Goal: Task Accomplishment & Management: Manage account settings

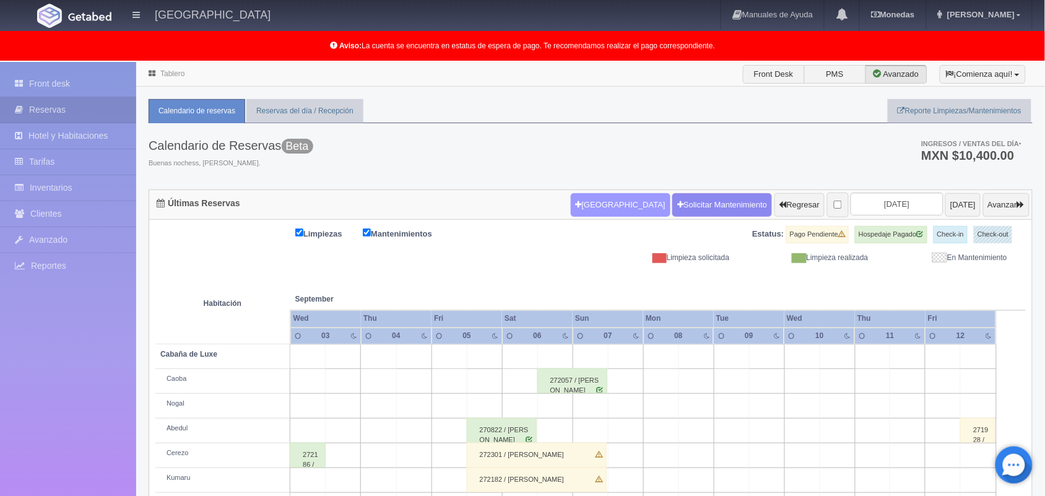
click at [607, 196] on button "Nueva Reserva" at bounding box center [621, 205] width 100 height 24
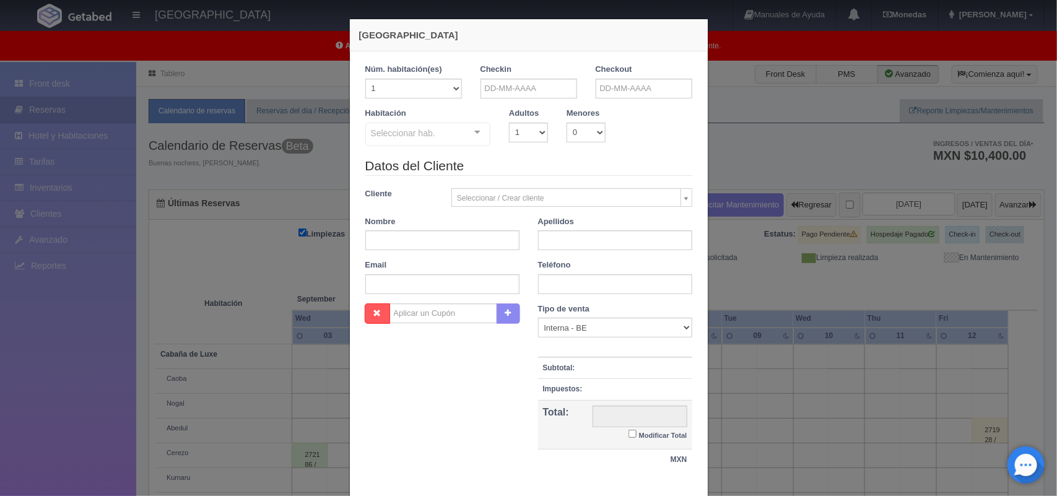
checkbox input "false"
click at [538, 90] on input "text" at bounding box center [529, 89] width 97 height 20
click at [559, 225] on link "28" at bounding box center [555, 223] width 16 height 18
type input "[DATE]"
checkbox input "false"
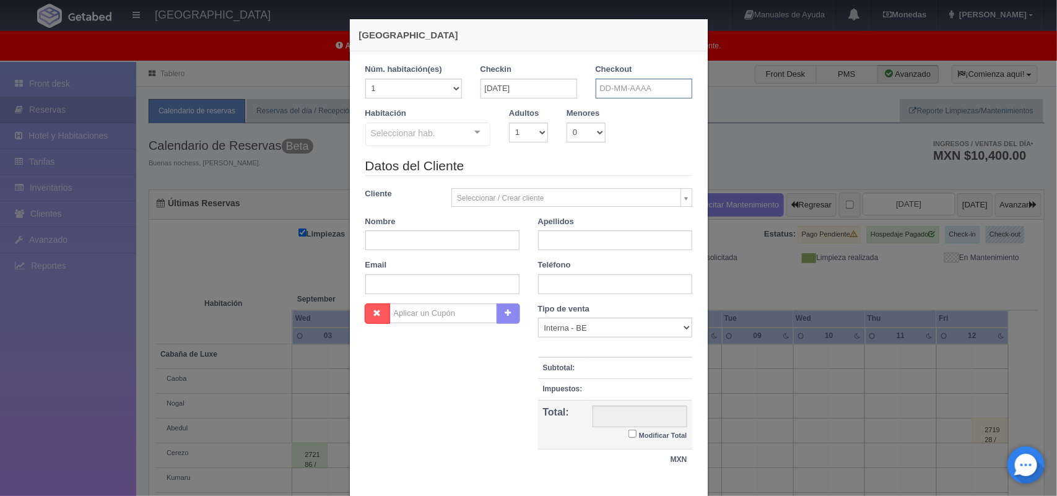
click at [649, 88] on input "text" at bounding box center [644, 89] width 97 height 20
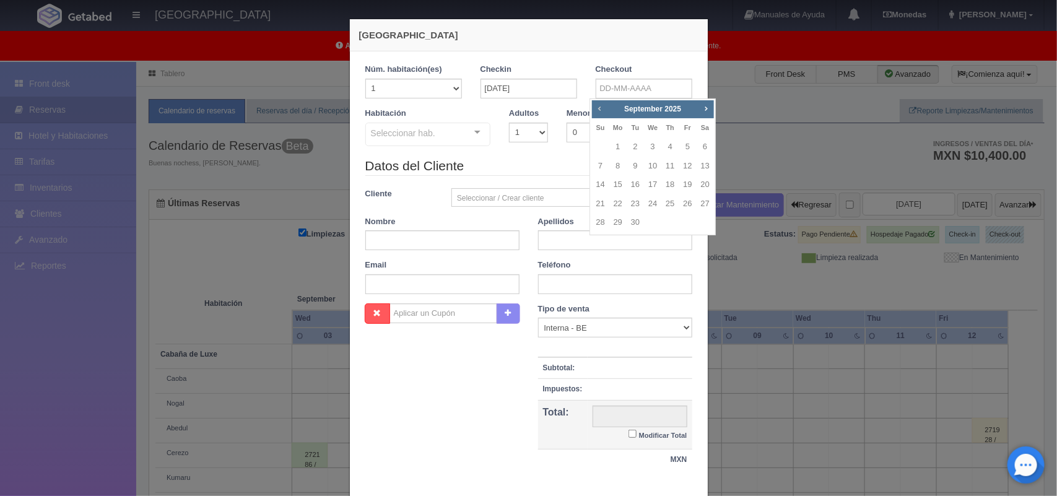
click at [604, 111] on span "Prev" at bounding box center [599, 108] width 10 height 10
click at [687, 226] on link "29" at bounding box center [688, 223] width 16 height 18
type input "[DATE]"
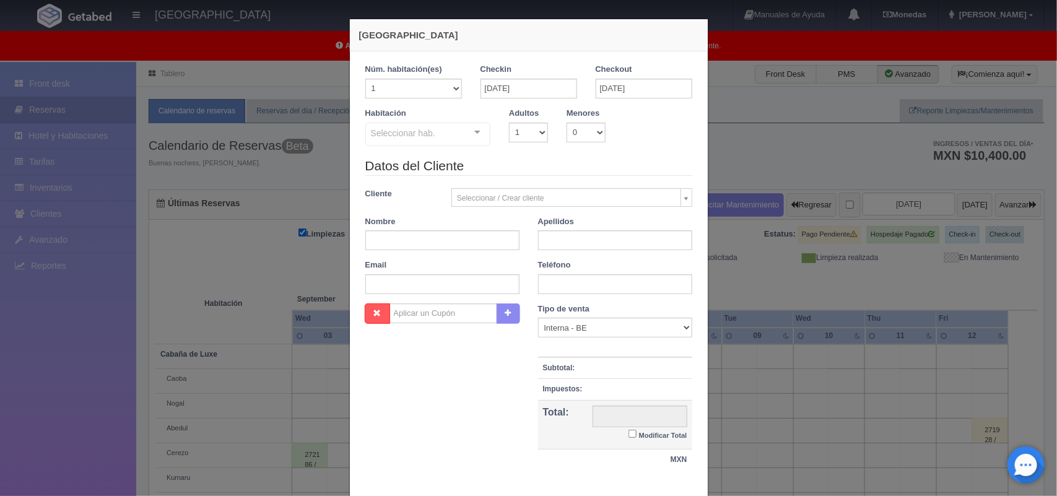
checkbox input "false"
drag, startPoint x: 521, startPoint y: 131, endPoint x: 520, endPoint y: 175, distance: 44.0
click at [520, 175] on form "1 Núm. habitación(es) 1 2 3 4 5 6 7 8 9 10 11 12 13 14 15 16 17 18 19 20 Checki…" at bounding box center [528, 273] width 327 height 419
select select "2"
click at [509, 123] on select "1 2 3 4 5 6 7 8 9 10" at bounding box center [528, 133] width 39 height 20
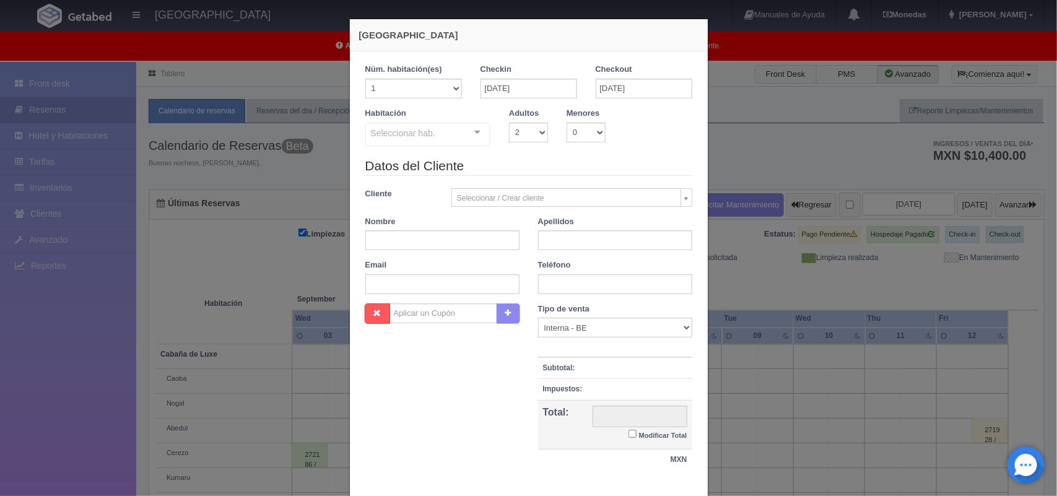
click at [471, 137] on div at bounding box center [477, 132] width 25 height 19
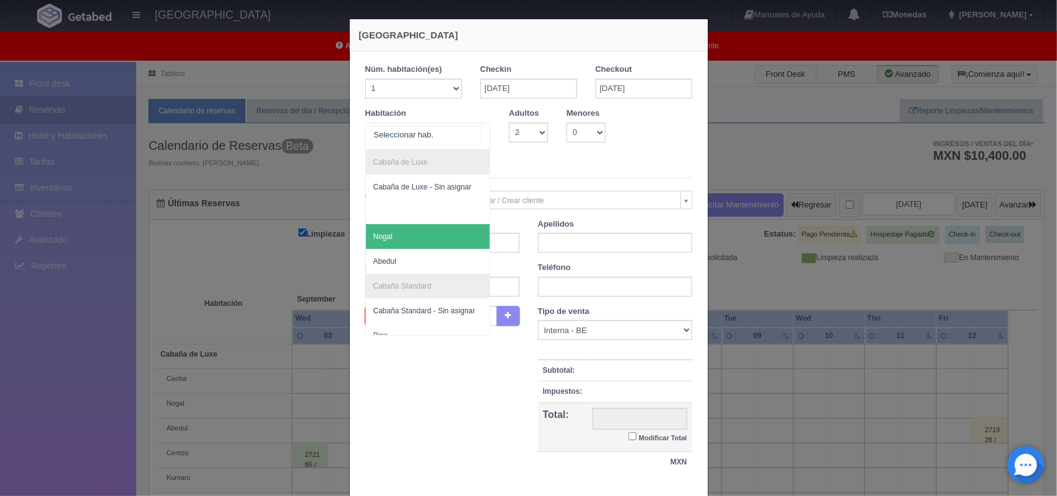
click at [446, 243] on span "Nogal" at bounding box center [428, 236] width 124 height 25
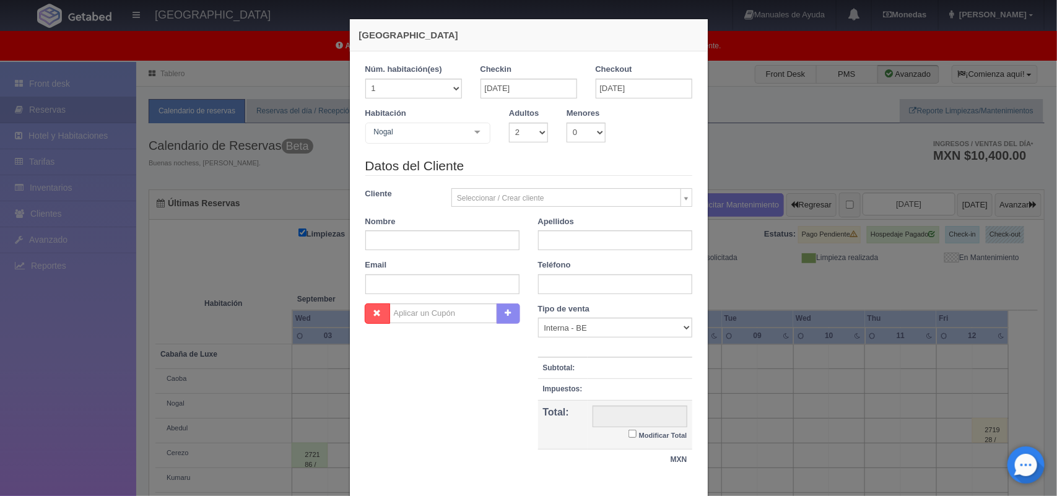
checkbox input "false"
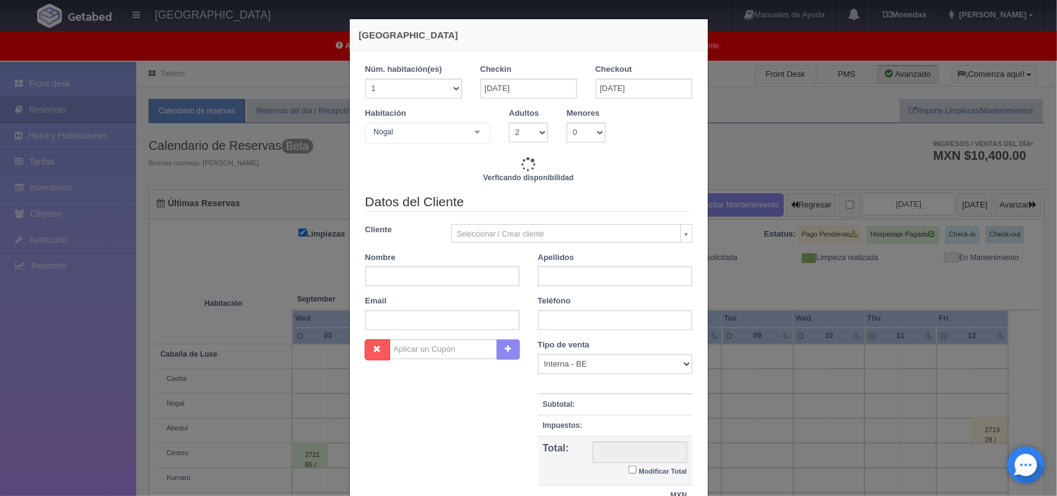
type input "1500.00"
checkbox input "false"
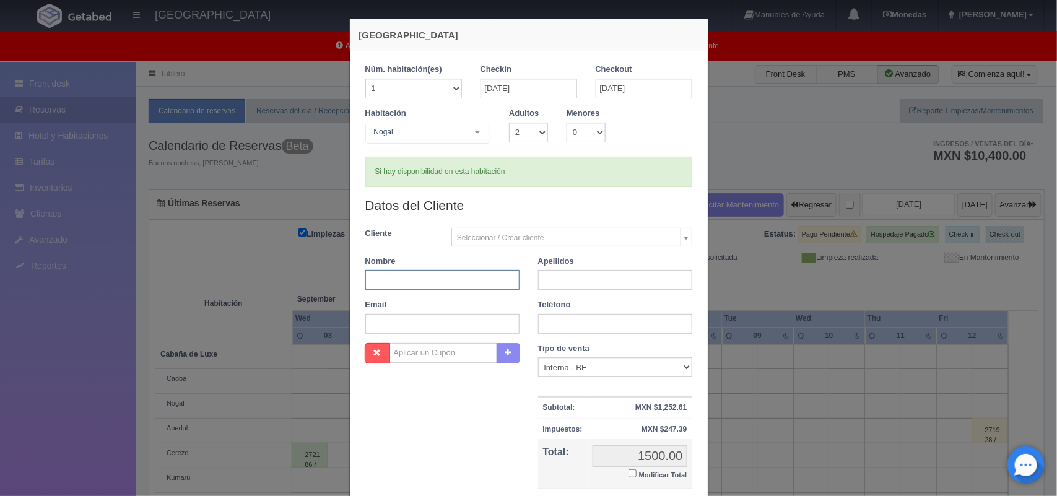
click at [407, 280] on input "text" at bounding box center [442, 280] width 154 height 20
type input "Manuel"
click at [552, 284] on input "text" at bounding box center [615, 280] width 154 height 20
click at [577, 286] on input "Alvarez MArtínez" at bounding box center [615, 280] width 154 height 20
type input "Alvarez Martínez"
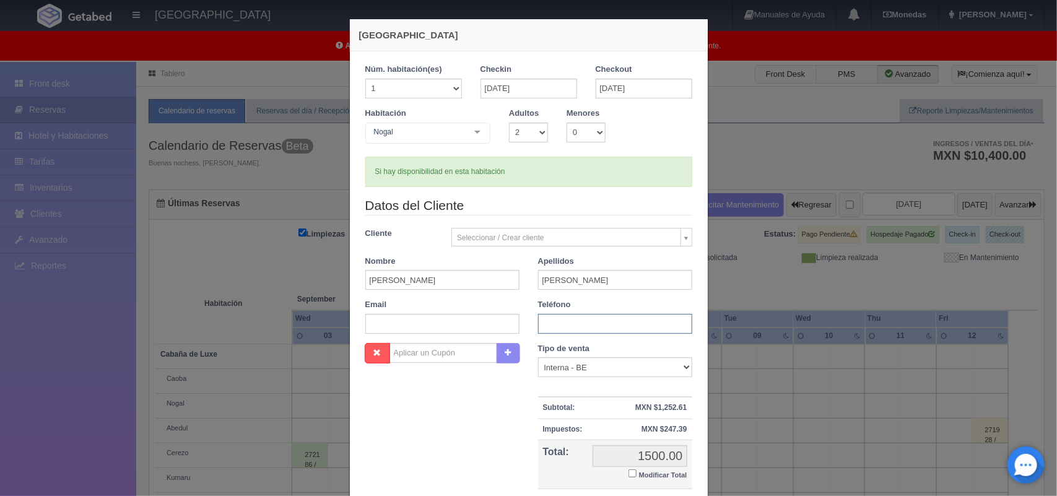
click at [607, 326] on input "text" at bounding box center [615, 324] width 154 height 20
type input "5539953300"
click at [629, 474] on input "Modificar Total" at bounding box center [633, 473] width 8 height 8
checkbox input "true"
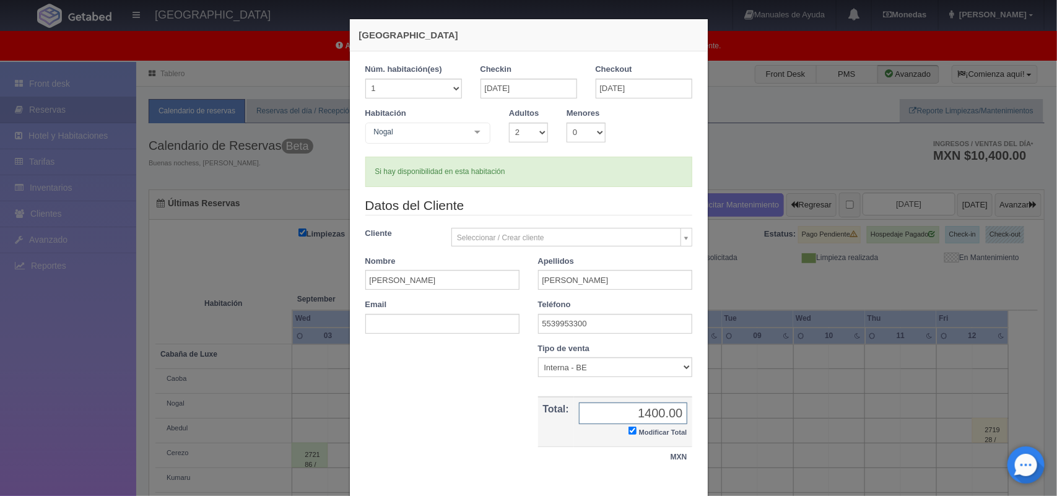
scroll to position [71, 0]
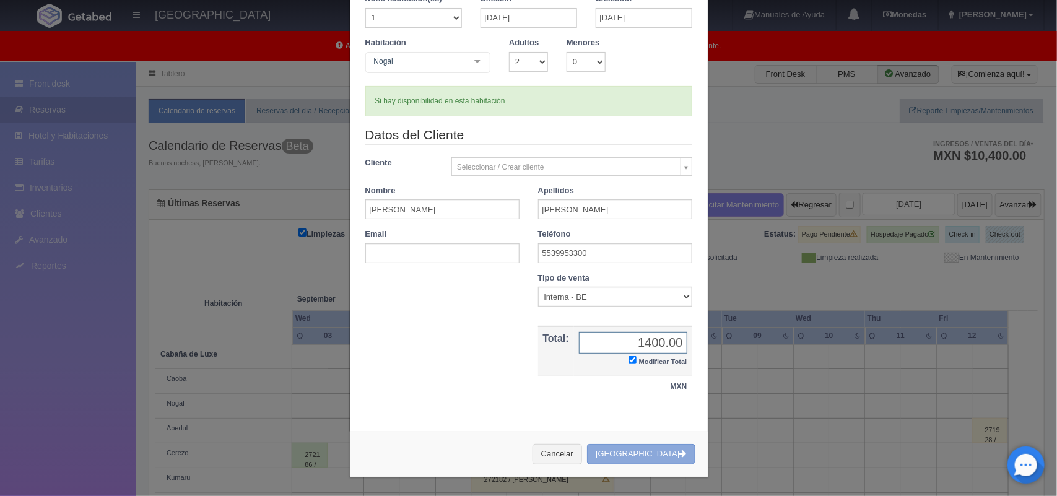
type input "1400.00"
click at [642, 448] on button "[GEOGRAPHIC_DATA]" at bounding box center [641, 454] width 108 height 20
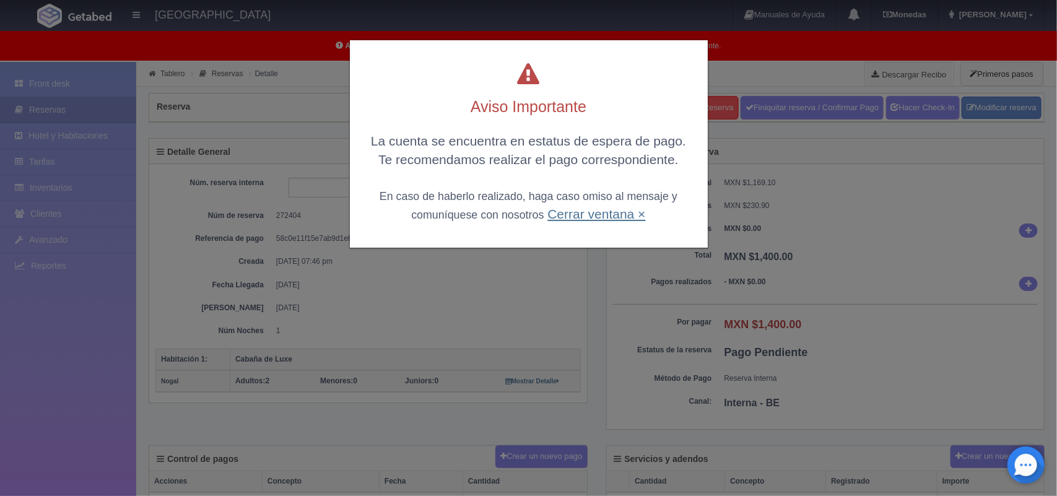
click at [587, 211] on link "Cerrar ventana ×" at bounding box center [596, 214] width 98 height 14
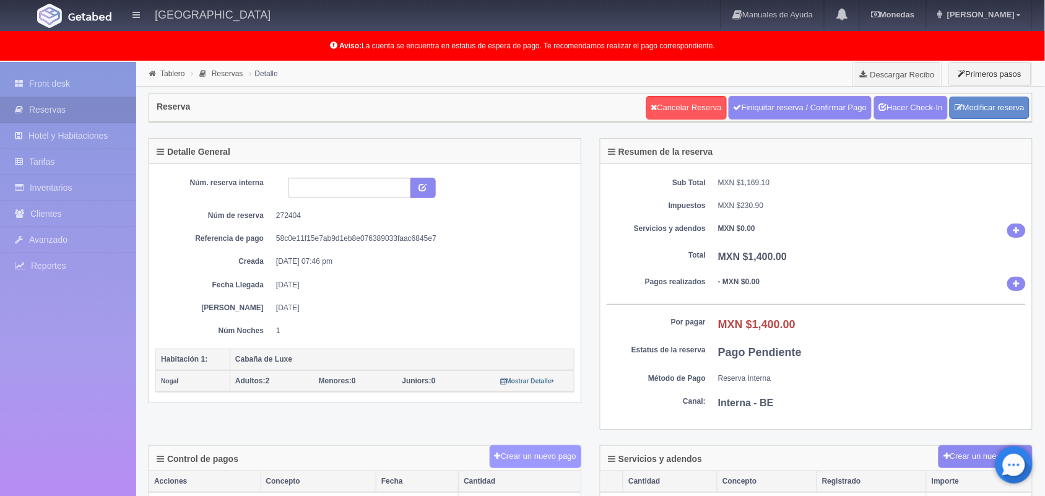
click at [511, 459] on button "Crear un nuevo pago" at bounding box center [536, 456] width 92 height 23
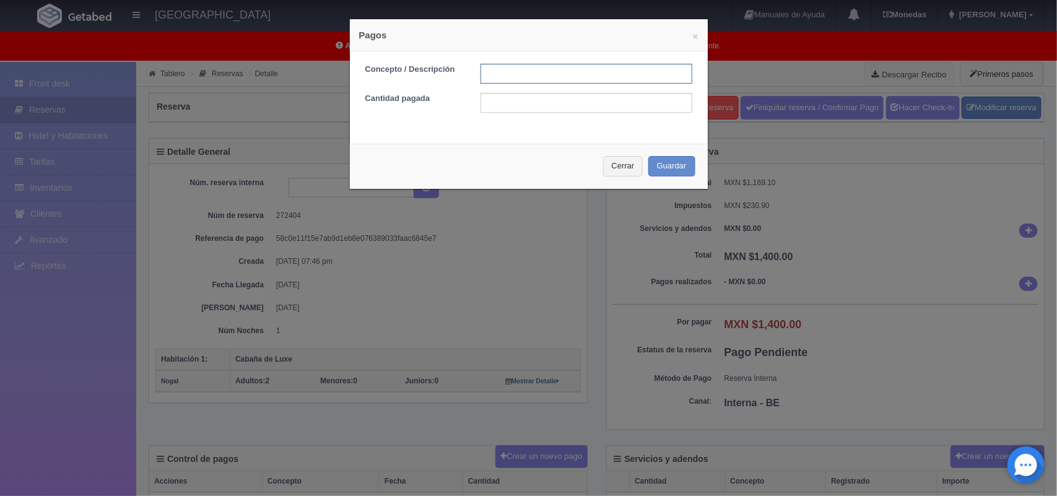
click at [557, 81] on input "text" at bounding box center [587, 74] width 212 height 20
type input "pago con tarjeta [DATE]"
click at [590, 105] on input "text" at bounding box center [587, 103] width 212 height 20
type input "1400.00"
click at [667, 172] on button "Guardar" at bounding box center [671, 166] width 47 height 20
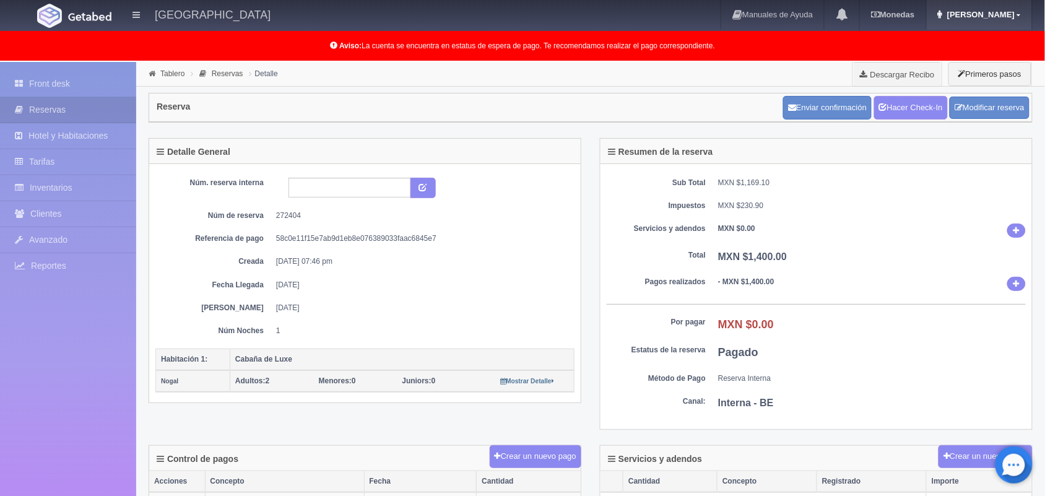
click at [1022, 15] on link "[PERSON_NAME]" at bounding box center [979, 15] width 105 height 30
click at [977, 59] on link "Salir / Log Out" at bounding box center [983, 58] width 98 height 15
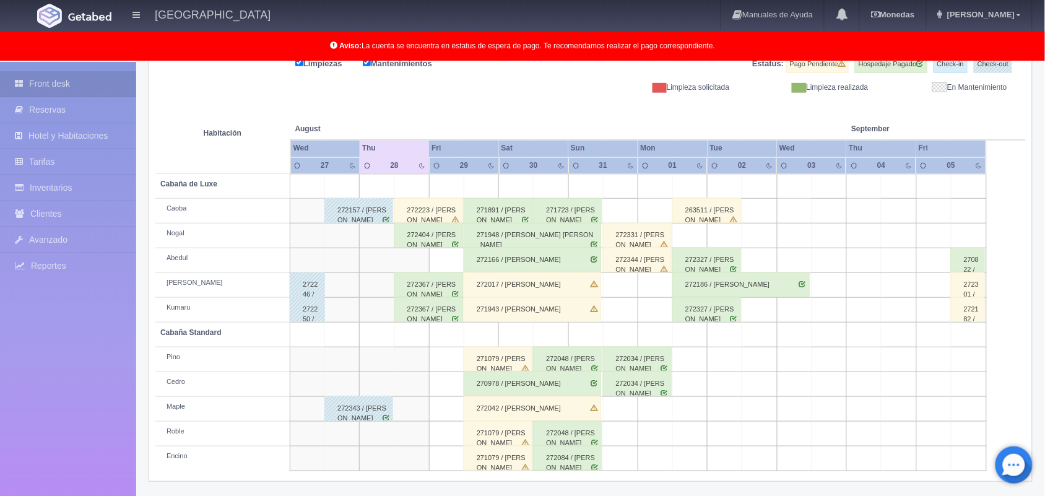
scroll to position [172, 0]
click at [494, 336] on td at bounding box center [481, 333] width 35 height 25
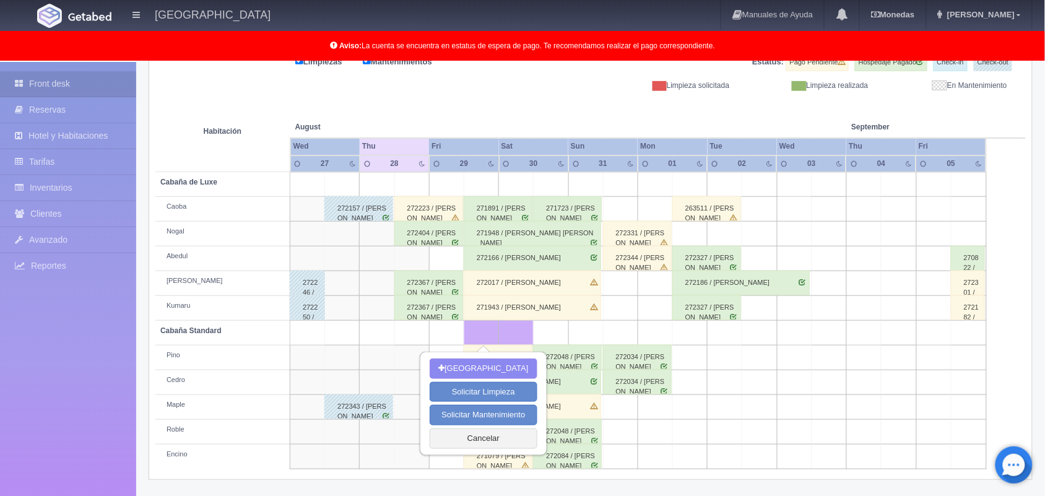
click at [437, 239] on div "272404 / [PERSON_NAME]" at bounding box center [428, 233] width 69 height 25
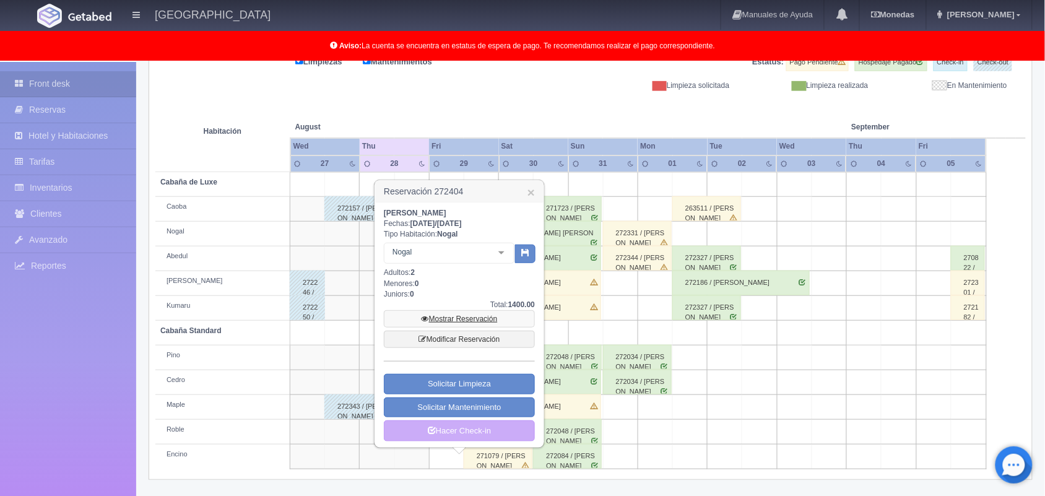
click at [452, 322] on link "Mostrar Reservación" at bounding box center [459, 318] width 151 height 17
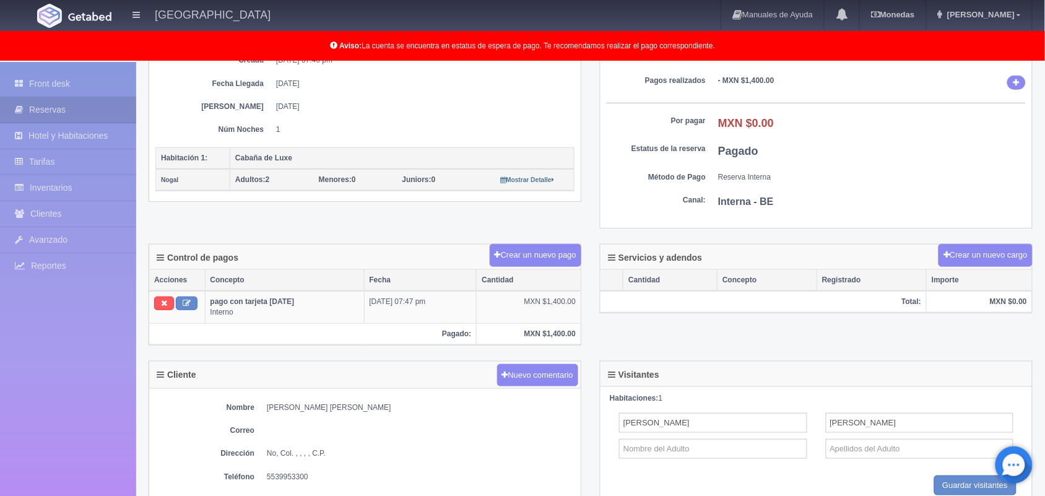
scroll to position [209, 0]
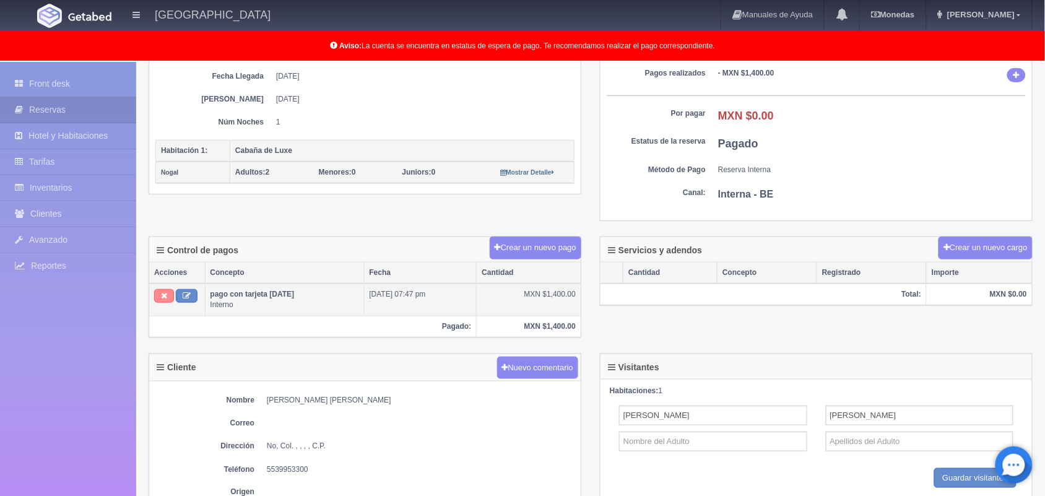
click at [155, 296] on button at bounding box center [164, 296] width 20 height 14
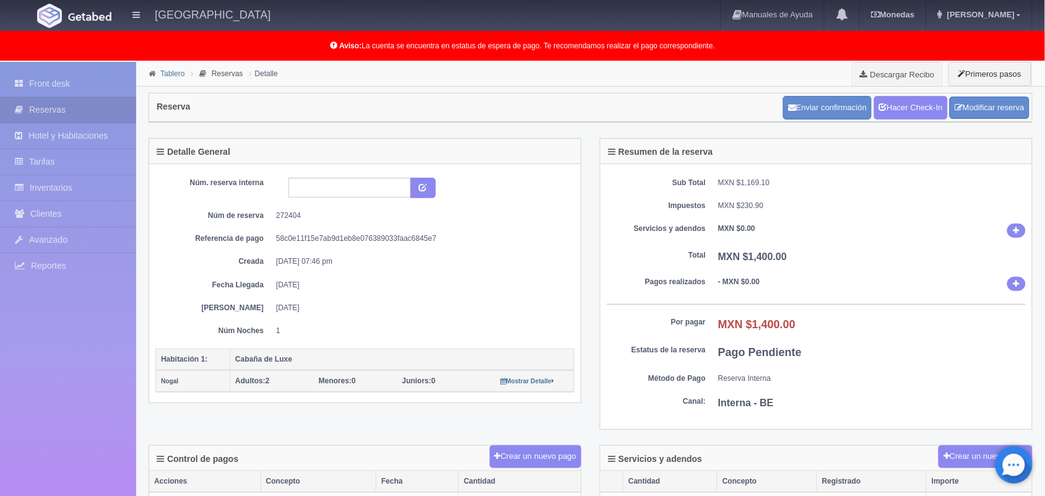
click at [170, 75] on link "Tablero" at bounding box center [172, 73] width 24 height 9
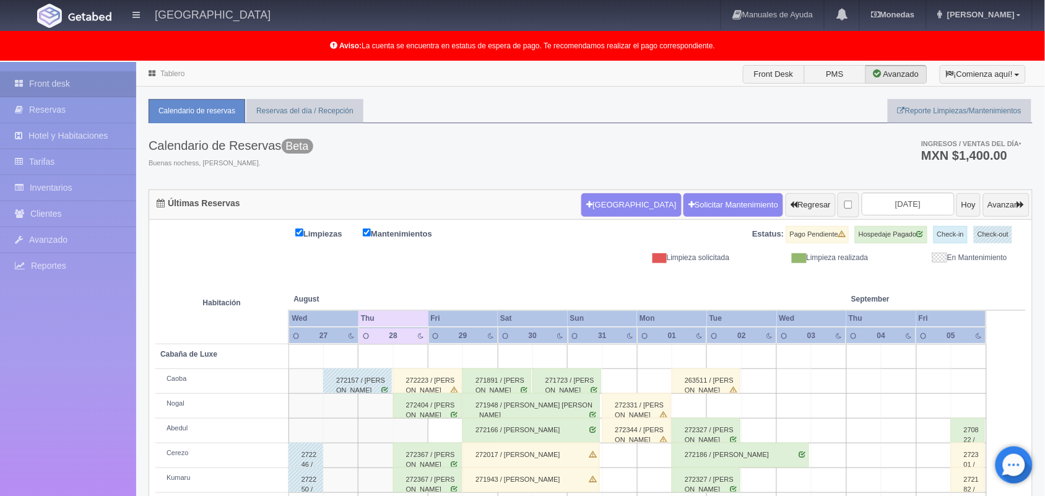
scroll to position [172, 0]
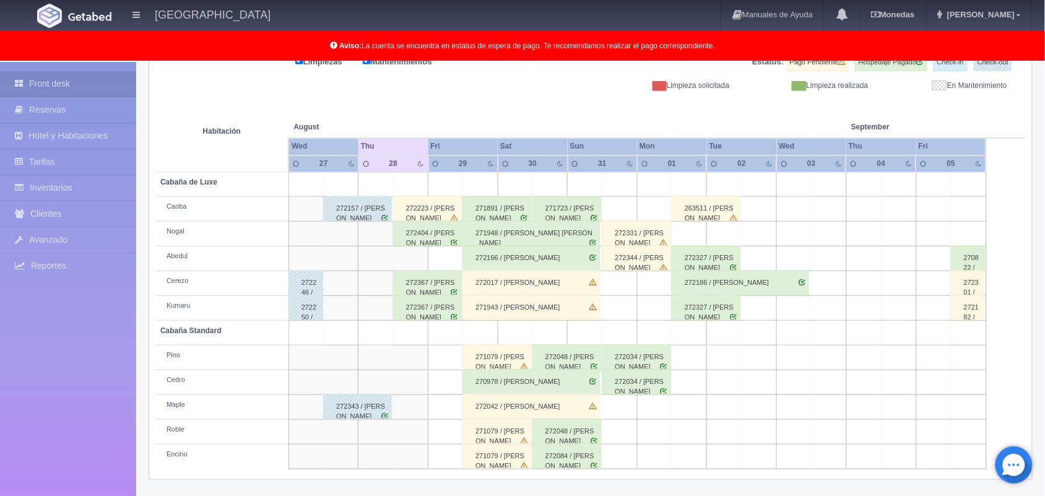
click at [429, 245] on div "272404 / Manuel Alvarez Martínez" at bounding box center [427, 233] width 69 height 25
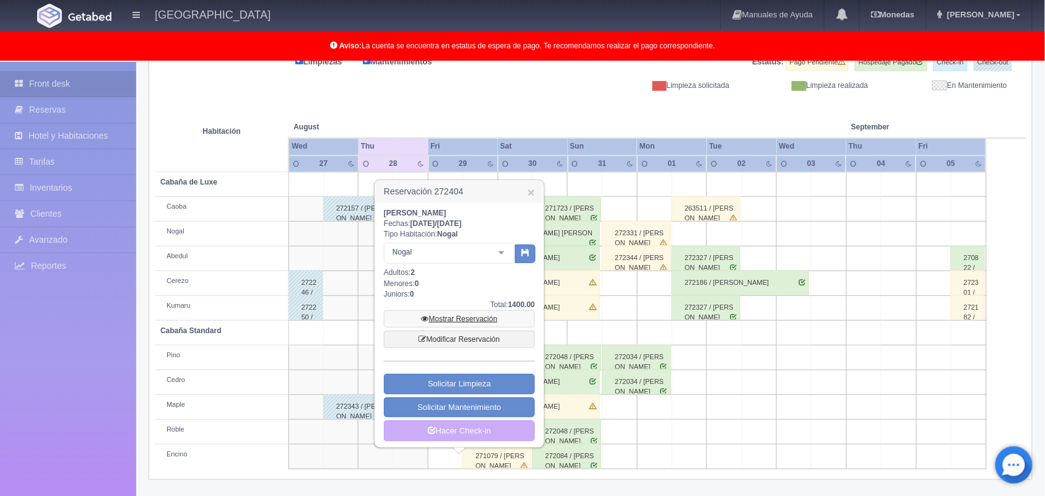
click at [461, 320] on link "Mostrar Reservación" at bounding box center [459, 318] width 151 height 17
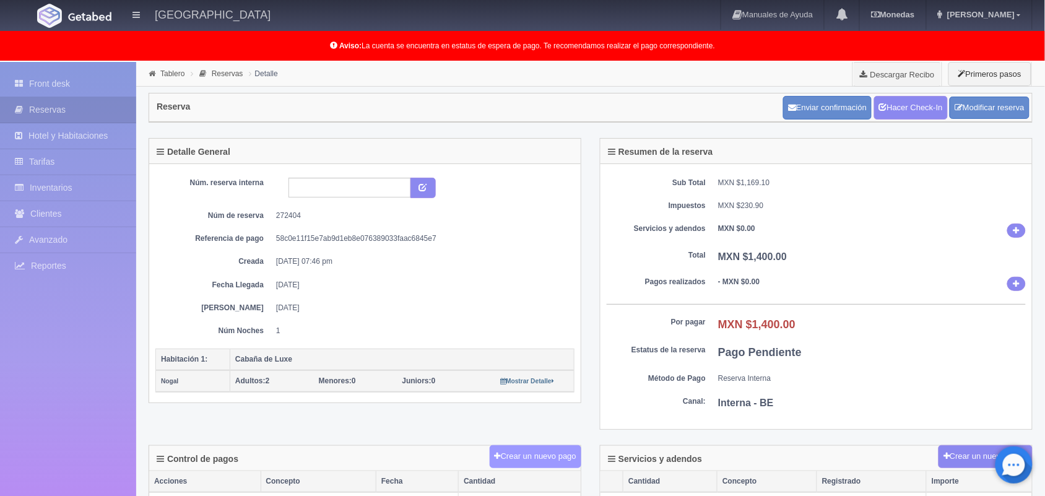
click at [523, 459] on button "Crear un nuevo pago" at bounding box center [536, 456] width 92 height 23
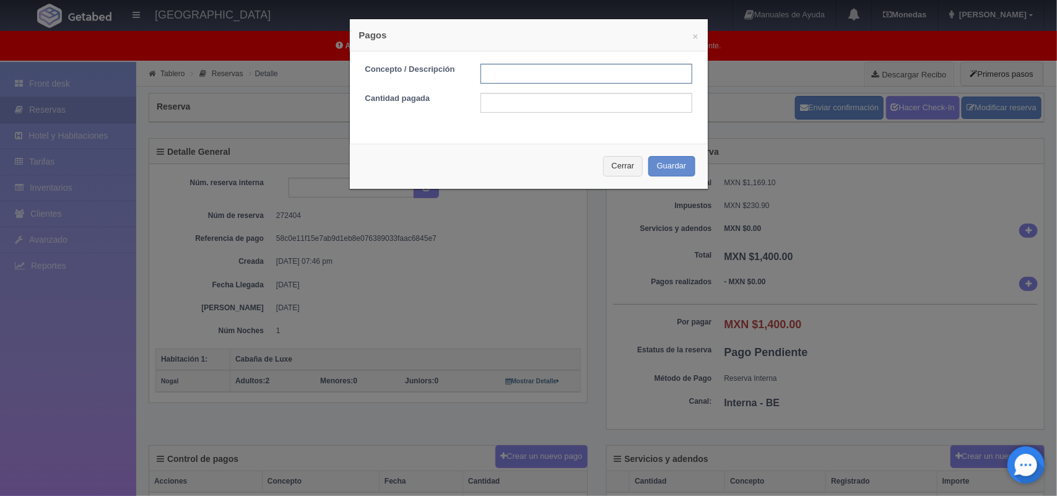
click at [505, 71] on input "text" at bounding box center [587, 74] width 212 height 20
type input "pago con tarjeta 28/08/2025"
click at [577, 101] on input "text" at bounding box center [587, 103] width 212 height 20
type input "1400.00"
click at [664, 169] on button "Guardar" at bounding box center [671, 166] width 47 height 20
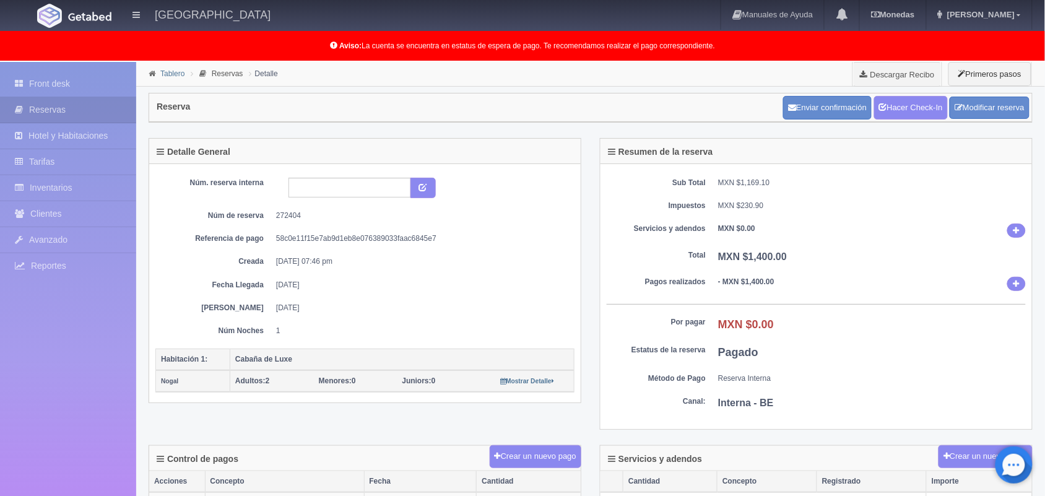
click at [172, 73] on link "Tablero" at bounding box center [172, 73] width 24 height 9
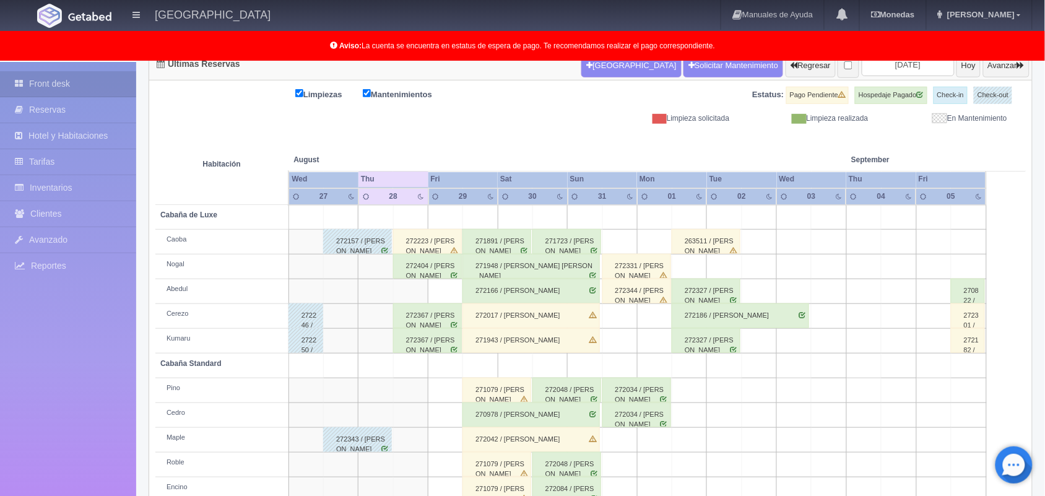
scroll to position [172, 0]
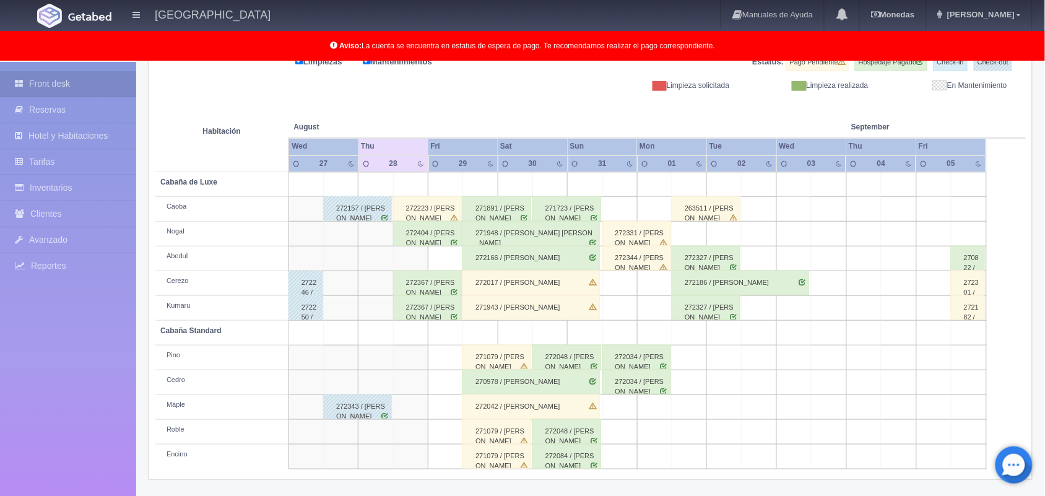
click at [435, 209] on div "272223 / Ricardo Soto" at bounding box center [427, 208] width 69 height 25
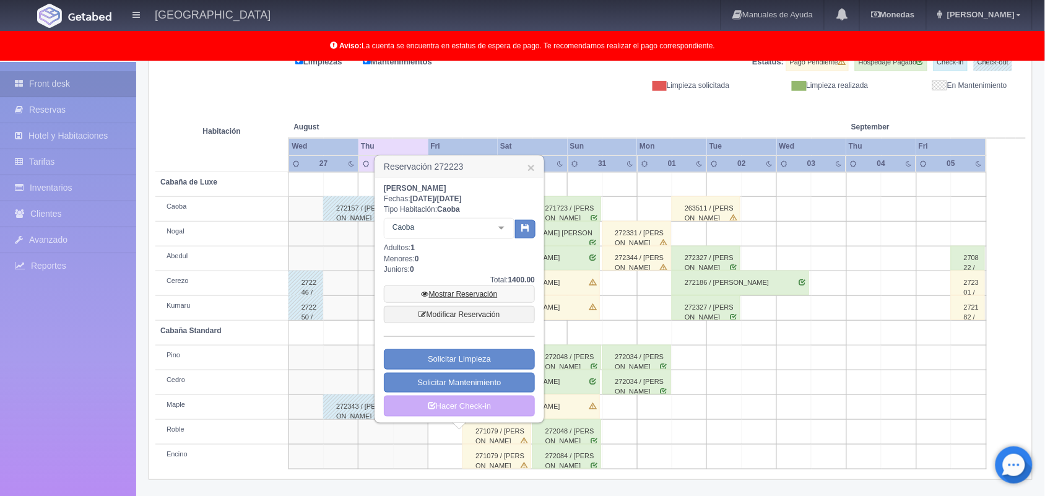
click at [463, 290] on link "Mostrar Reservación" at bounding box center [459, 293] width 151 height 17
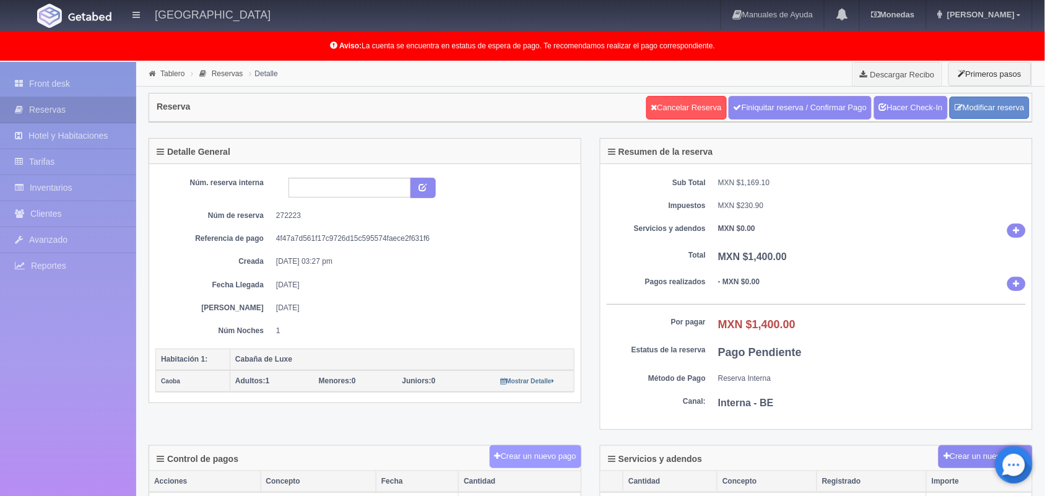
click at [512, 458] on button "Crear un nuevo pago" at bounding box center [536, 456] width 92 height 23
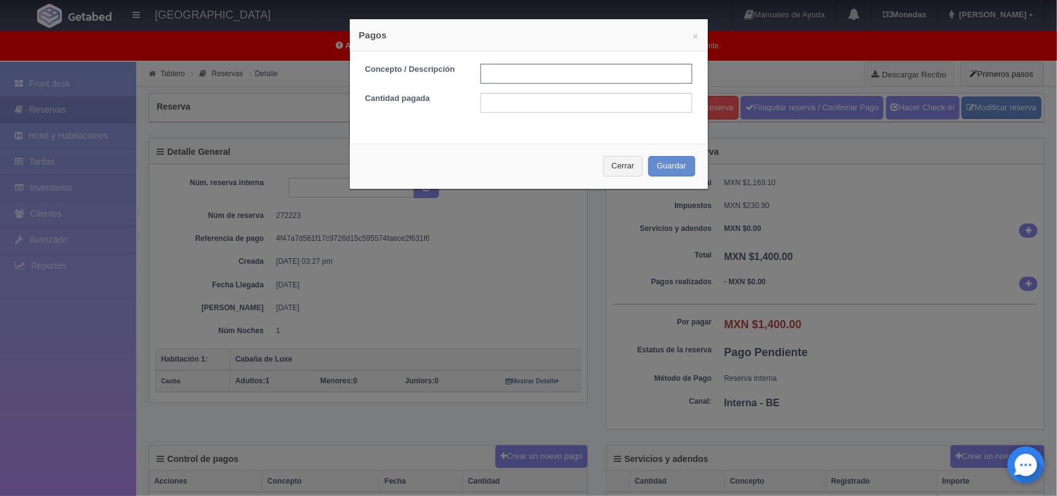
click at [541, 78] on input "text" at bounding box center [587, 74] width 212 height 20
type input "pago con tarjeta [DATE]"
click at [598, 103] on input "text" at bounding box center [587, 103] width 212 height 20
type input "1400.00"
click at [664, 165] on button "Guardar" at bounding box center [671, 166] width 47 height 20
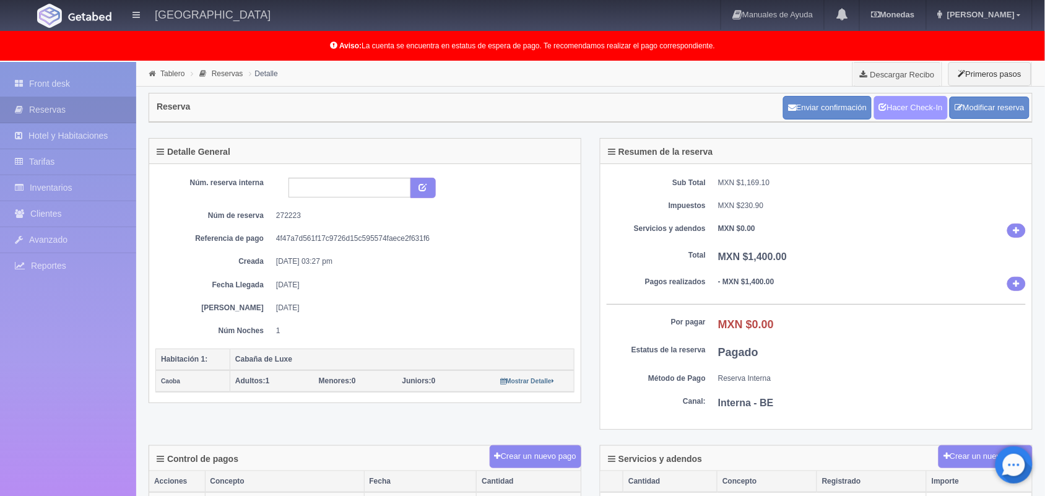
click at [911, 103] on link "Hacer Check-In" at bounding box center [911, 108] width 74 height 24
click at [168, 73] on link "Tablero" at bounding box center [172, 73] width 24 height 9
